Goal: Transaction & Acquisition: Book appointment/travel/reservation

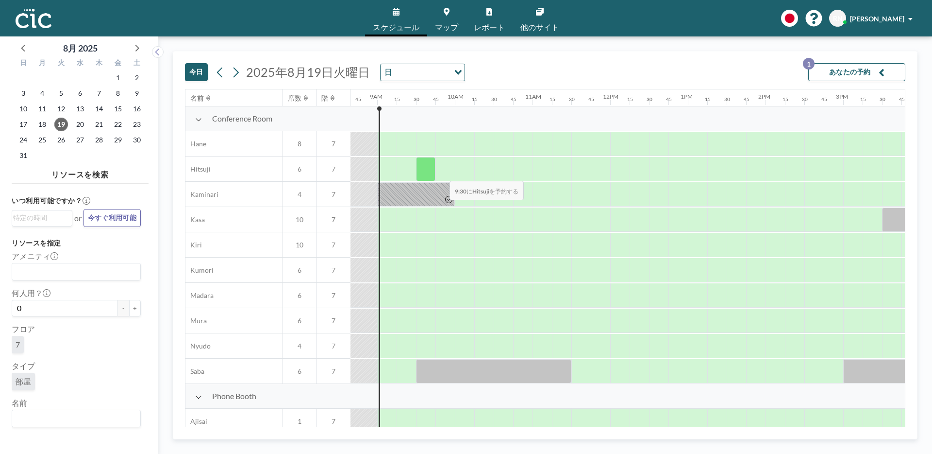
scroll to position [0, 680]
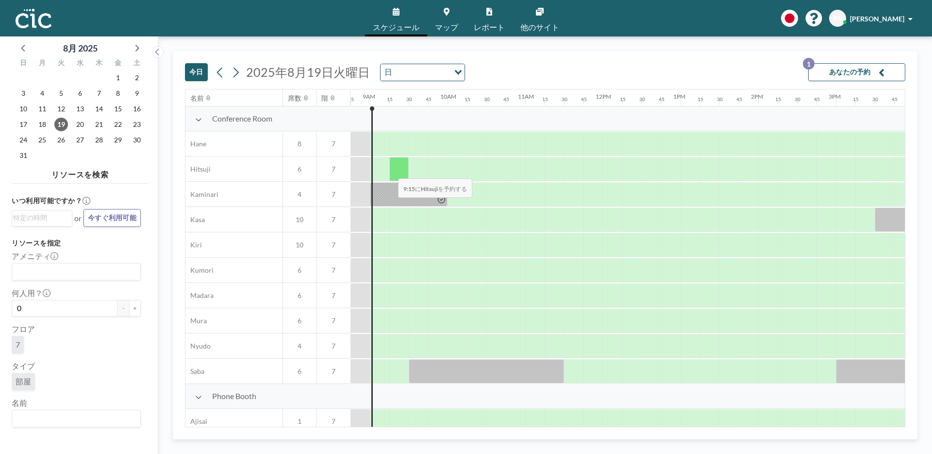
click at [390, 172] on div at bounding box center [399, 169] width 19 height 24
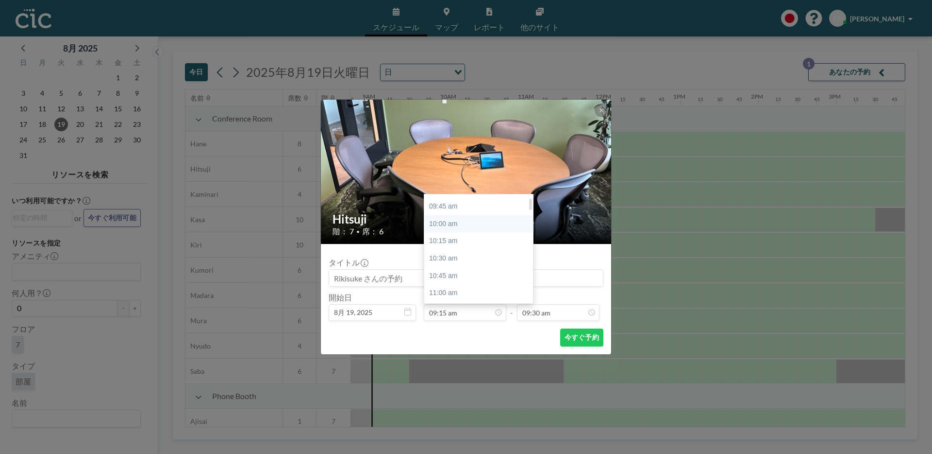
scroll to position [33, 0]
click at [460, 291] on div "11:00 am" at bounding box center [481, 290] width 114 height 17
type input "11:00 am"
type input "11:15 am"
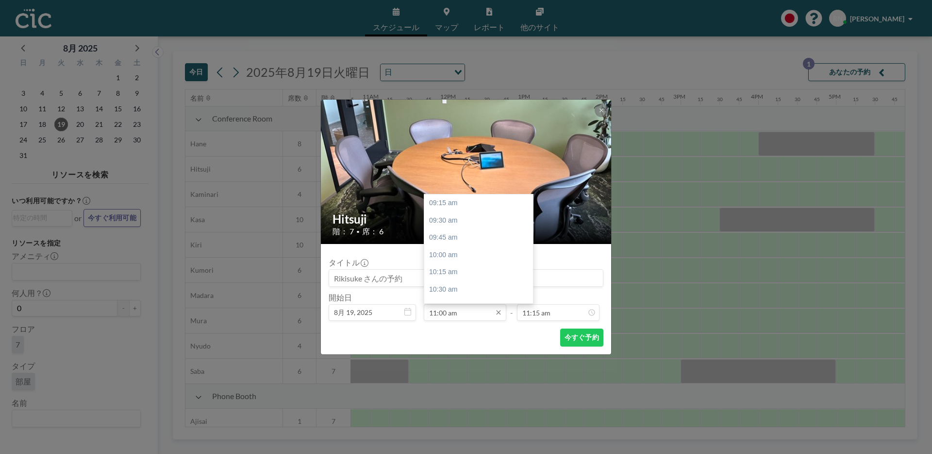
scroll to position [121, 0]
click at [449, 312] on input "11:00 am" at bounding box center [465, 312] width 83 height 17
click at [451, 205] on div "09:15 am" at bounding box center [481, 202] width 114 height 17
type input "09:15 am"
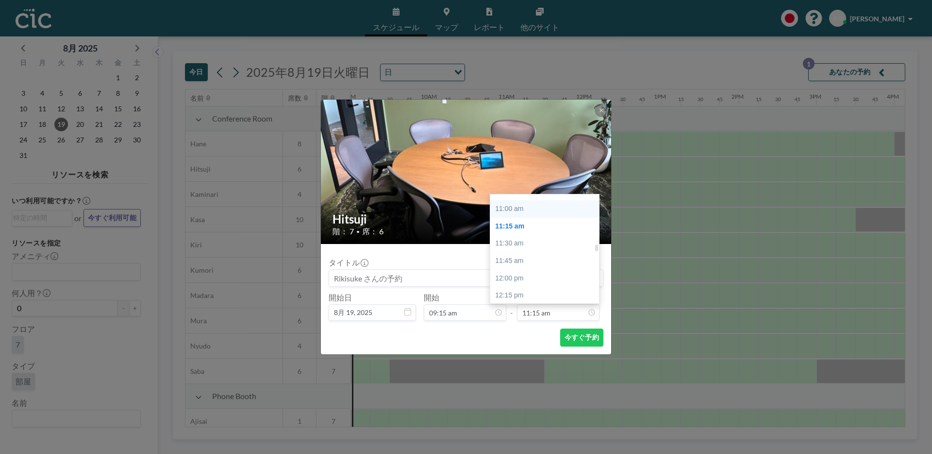
scroll to position [747, 0]
click at [509, 219] on div "11:00 am" at bounding box center [548, 215] width 114 height 17
type input "11:00 am"
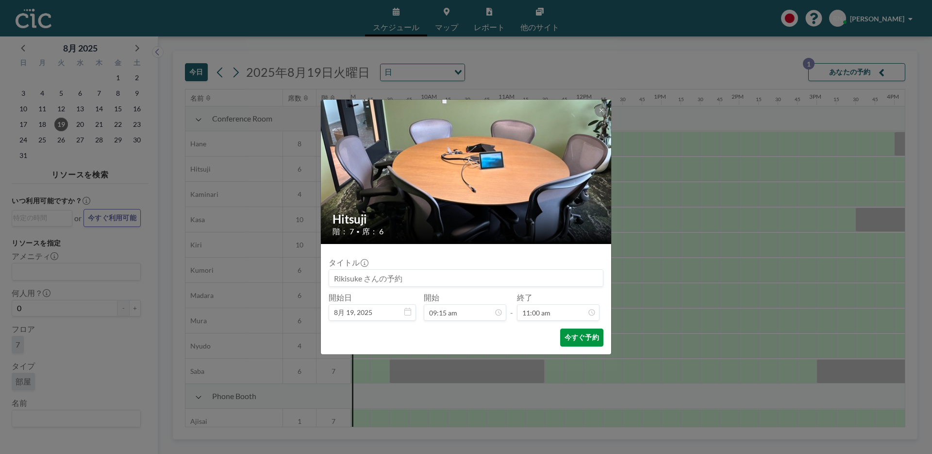
scroll to position [761, 0]
click at [580, 335] on button "今すぐ予約" at bounding box center [581, 337] width 43 height 18
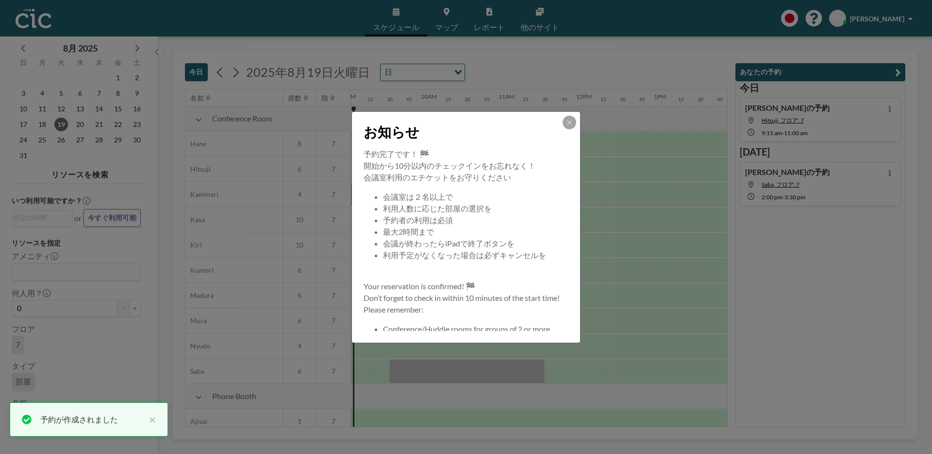
click at [562, 117] on div "お知らせ" at bounding box center [466, 130] width 228 height 36
click at [566, 119] on button at bounding box center [570, 123] width 14 height 14
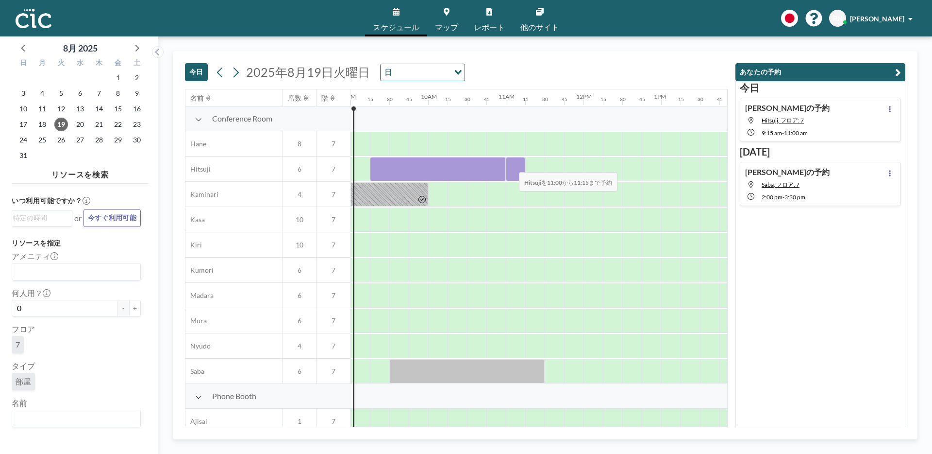
click at [511, 166] on div at bounding box center [515, 169] width 19 height 24
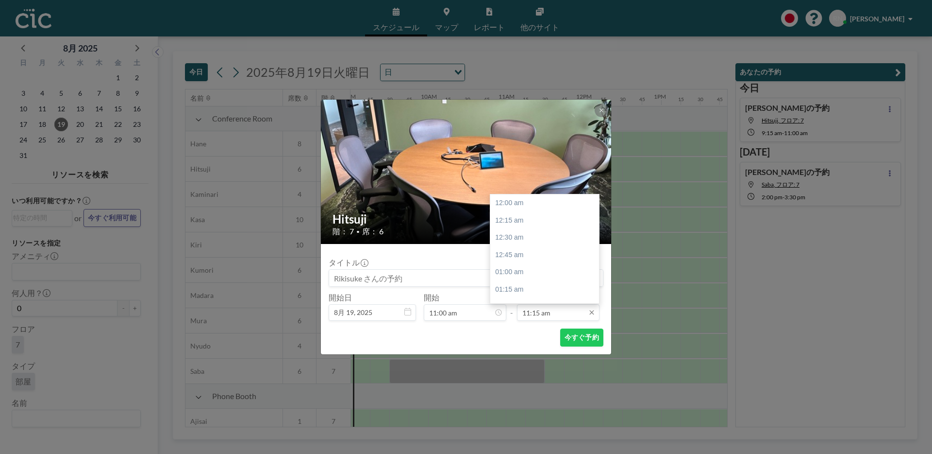
scroll to position [778, 0]
click at [524, 250] on div "12:00 pm" at bounding box center [548, 254] width 114 height 17
type input "12:00 pm"
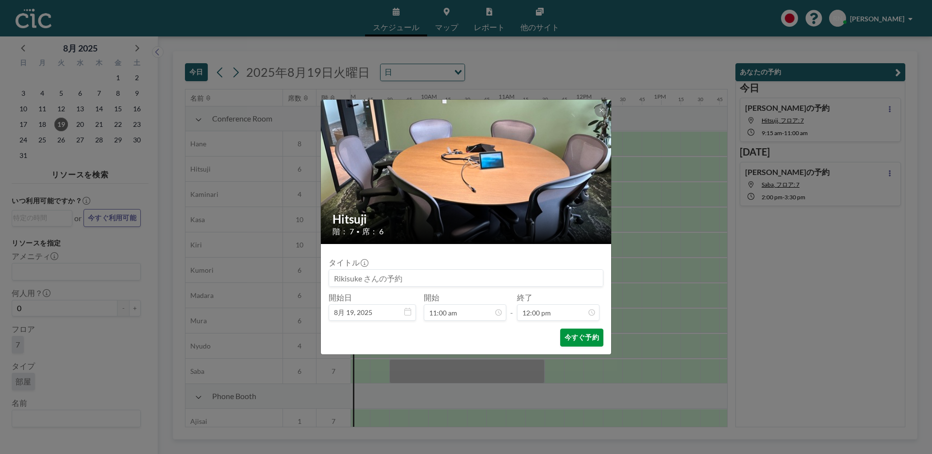
click at [593, 341] on button "今すぐ予約" at bounding box center [581, 337] width 43 height 18
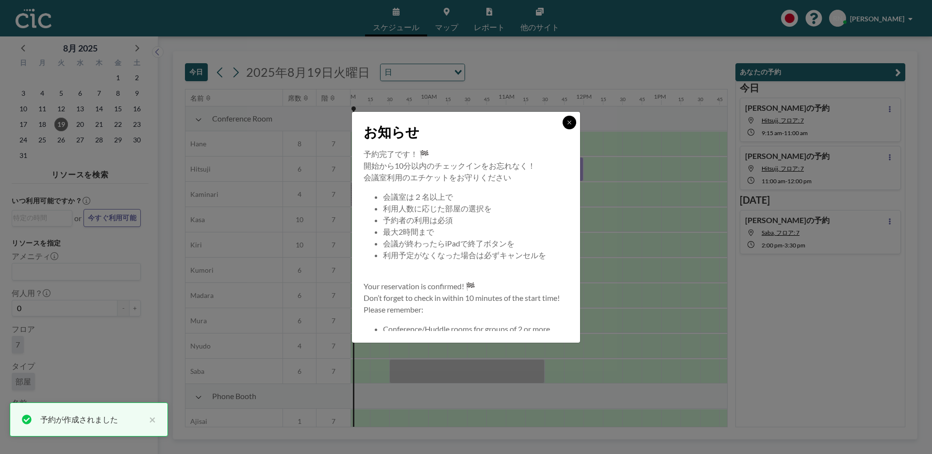
click at [568, 123] on icon at bounding box center [570, 122] width 6 height 6
